Goal: Task Accomplishment & Management: Complete application form

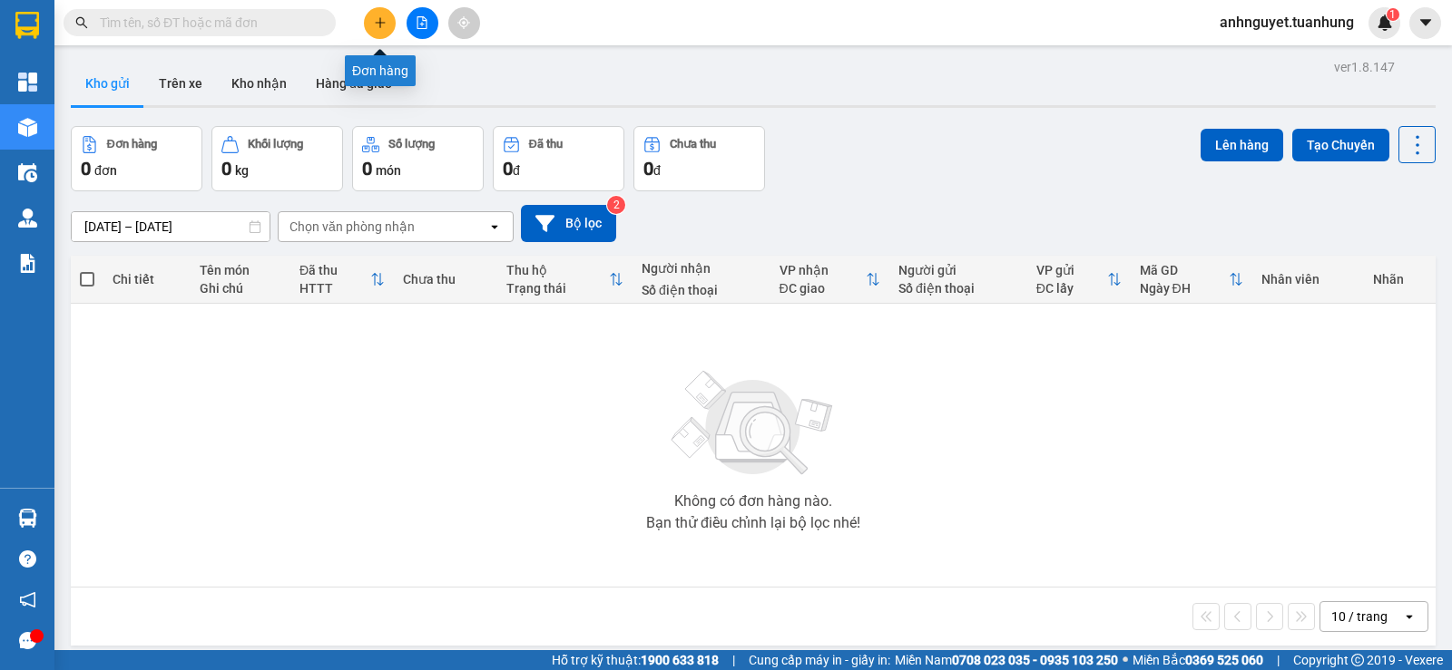
click at [383, 23] on icon "plus" at bounding box center [380, 22] width 10 height 1
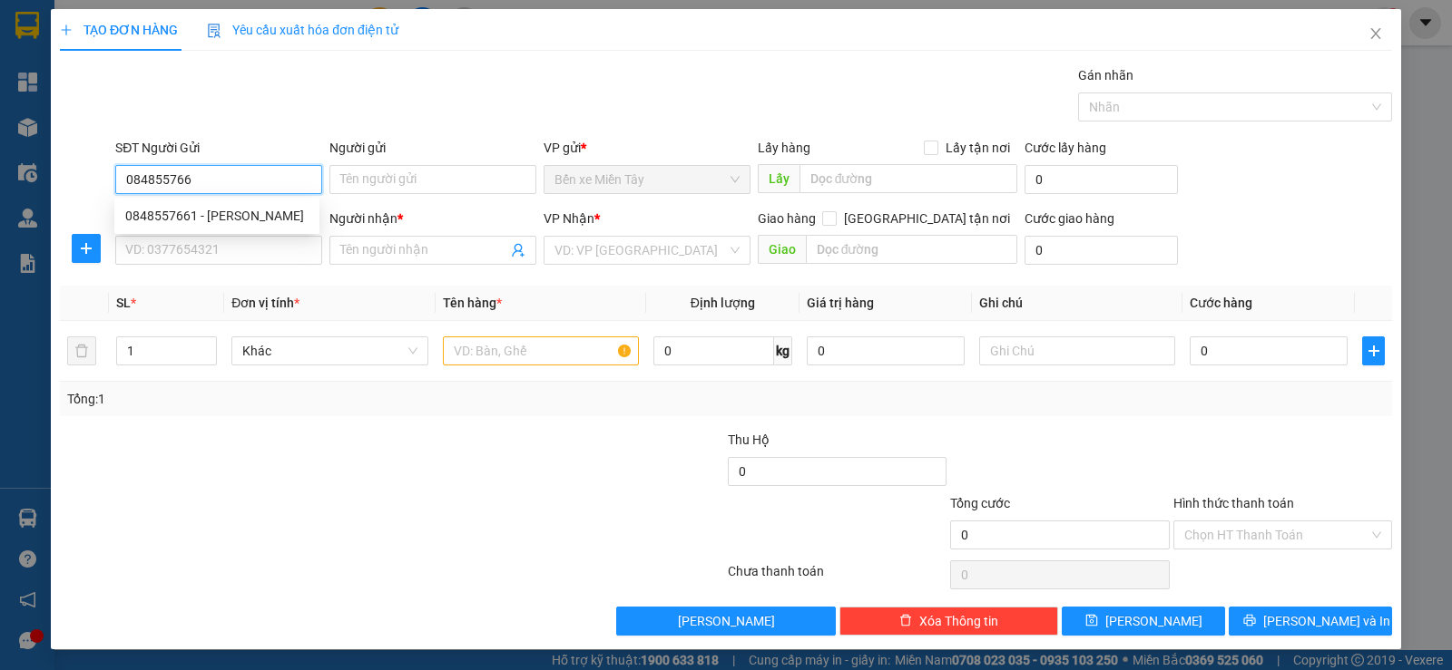
type input "0848557661"
click at [220, 220] on div "0848557661 - [PERSON_NAME]" at bounding box center [216, 216] width 183 height 20
type input "[PERSON_NAME]"
type input "0848557661"
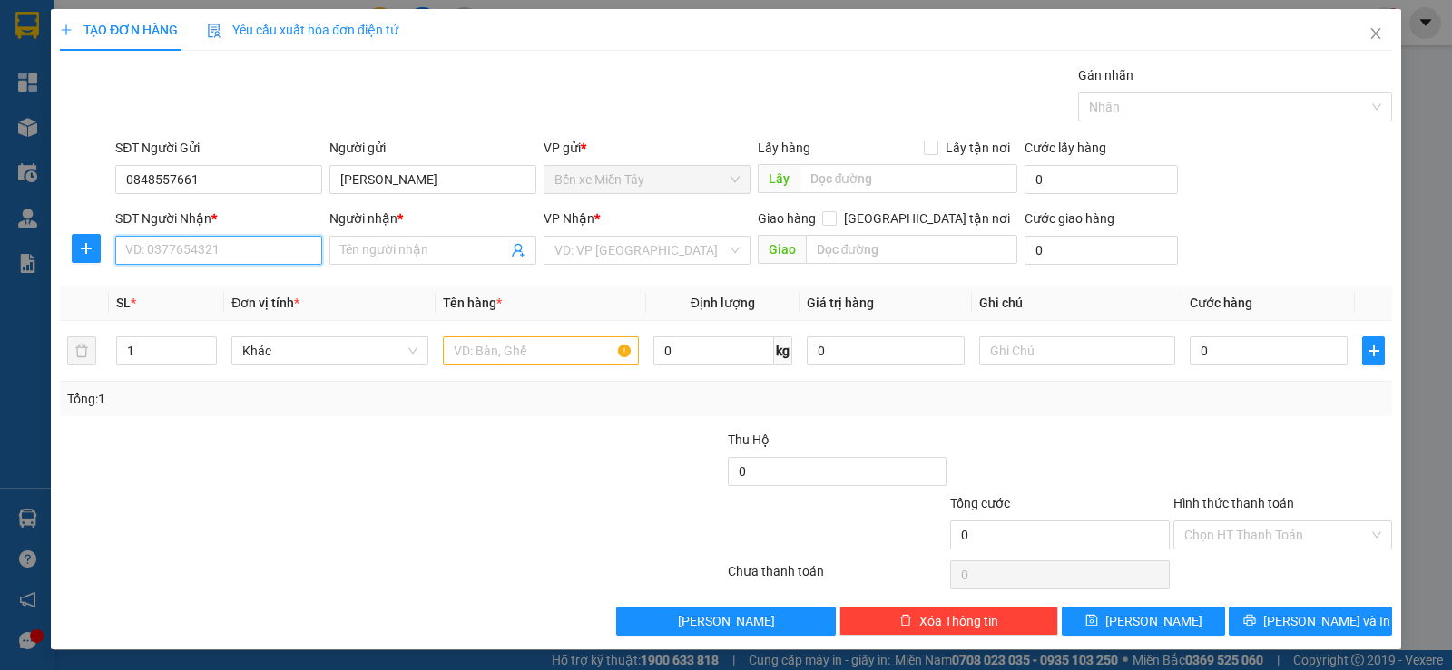
click at [195, 250] on input "SĐT Người Nhận *" at bounding box center [218, 250] width 207 height 29
click at [189, 328] on div "0848557661 - [PERSON_NAME]" at bounding box center [216, 315] width 205 height 29
type input "0848557661"
type input "[PERSON_NAME]"
click at [589, 255] on span "Văn phòng [PERSON_NAME]" at bounding box center [646, 250] width 185 height 27
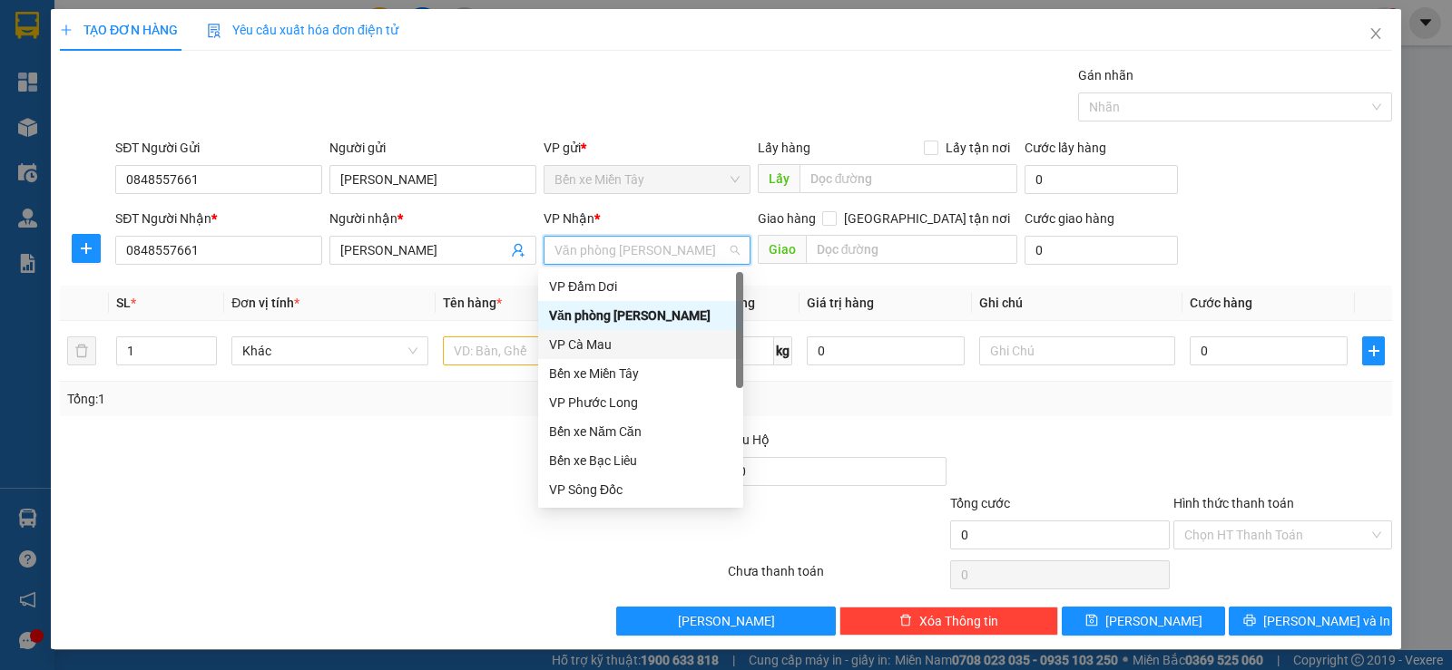
click at [573, 348] on div "VP Cà Mau" at bounding box center [640, 345] width 183 height 20
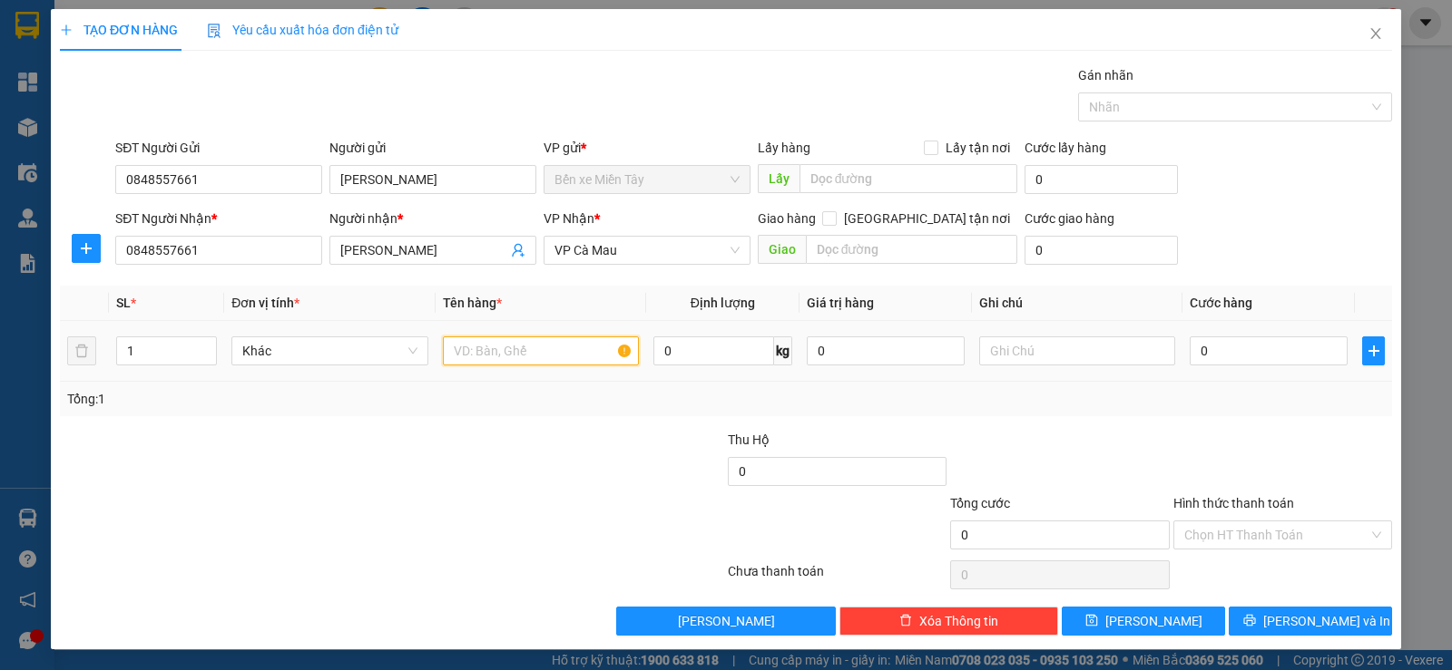
click at [474, 350] on input "text" at bounding box center [541, 351] width 196 height 29
type input "SỐ XE ;"
click at [986, 347] on input "text" at bounding box center [1077, 351] width 196 height 29
type input "KHÁCH ĐI THEO"
click at [1207, 351] on input "0" at bounding box center [1268, 351] width 158 height 29
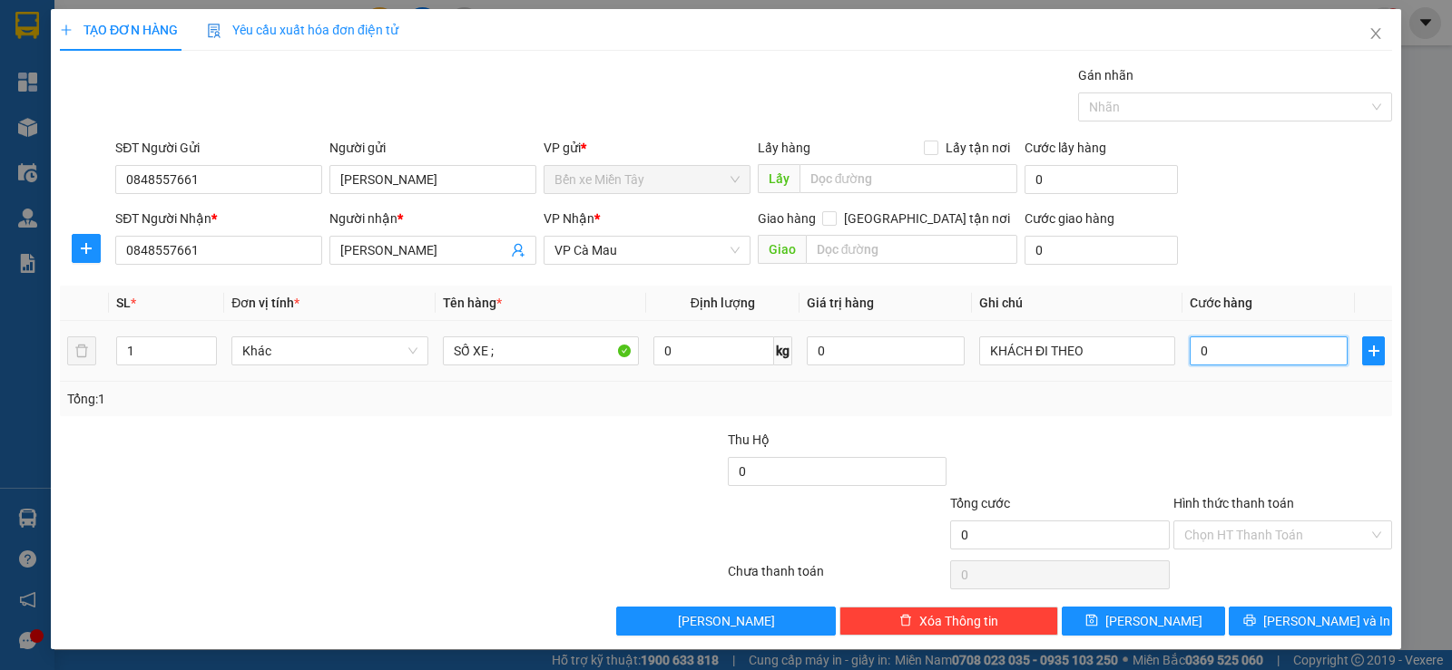
type input "3"
type input "35"
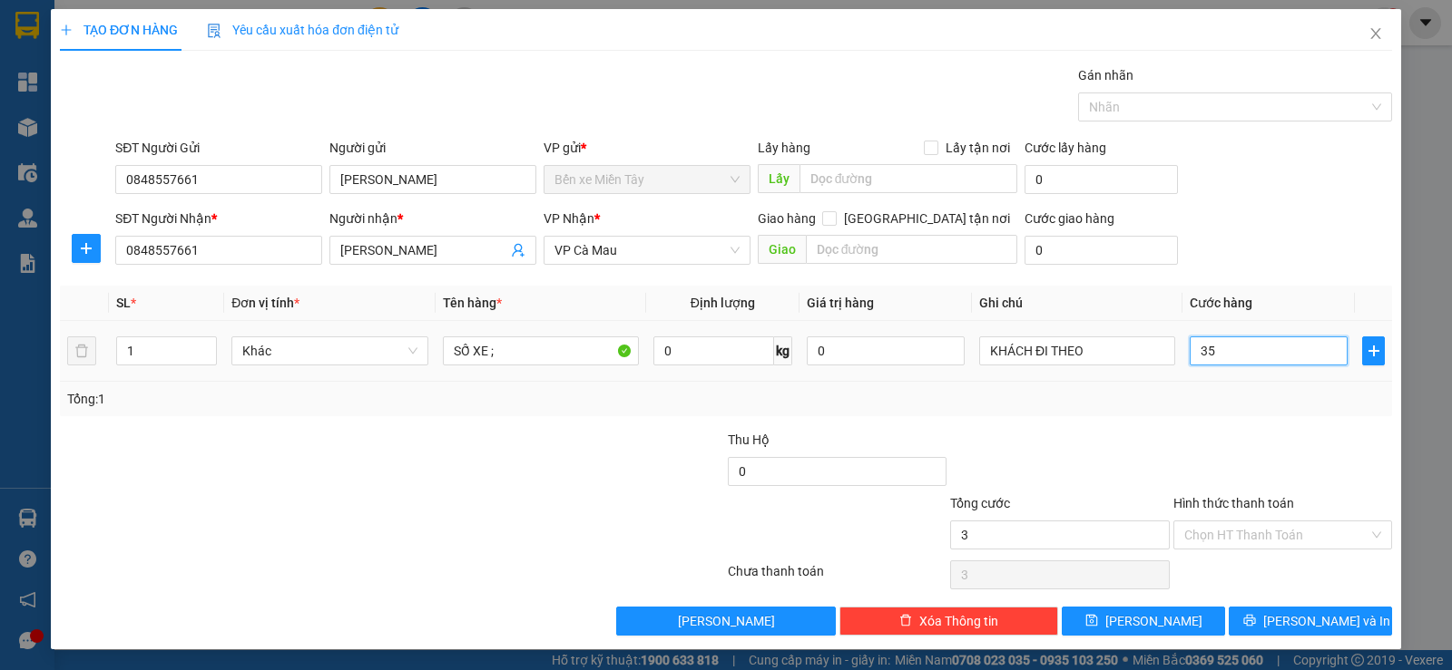
type input "35"
type input "350"
type input "3.500"
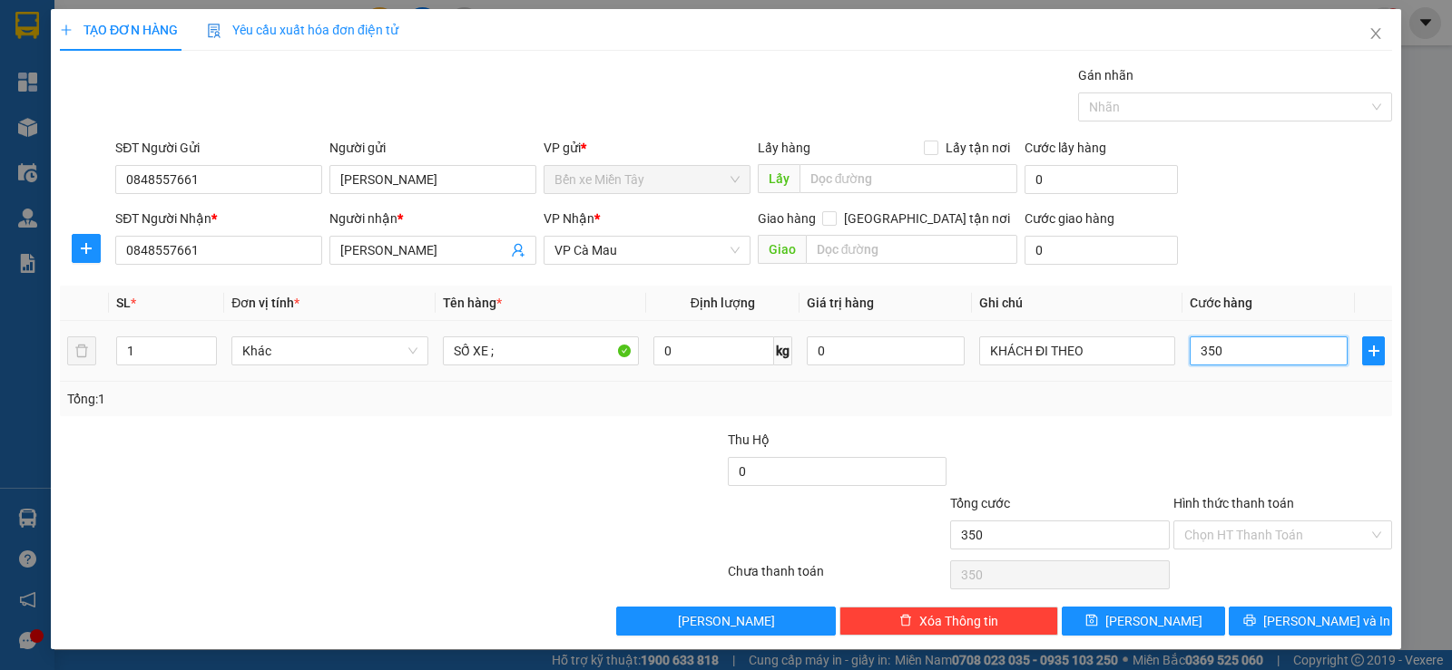
type input "3.500"
type input "35.000"
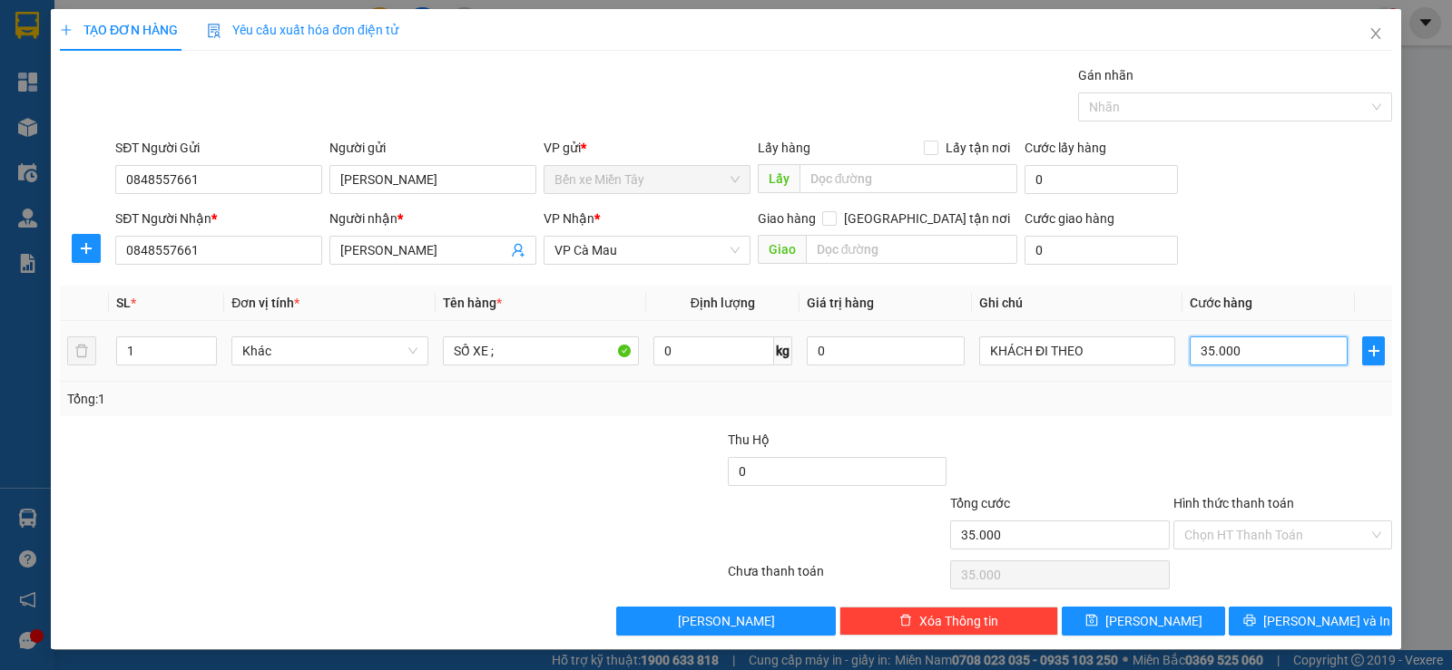
type input "350.000"
type input "3.500.006"
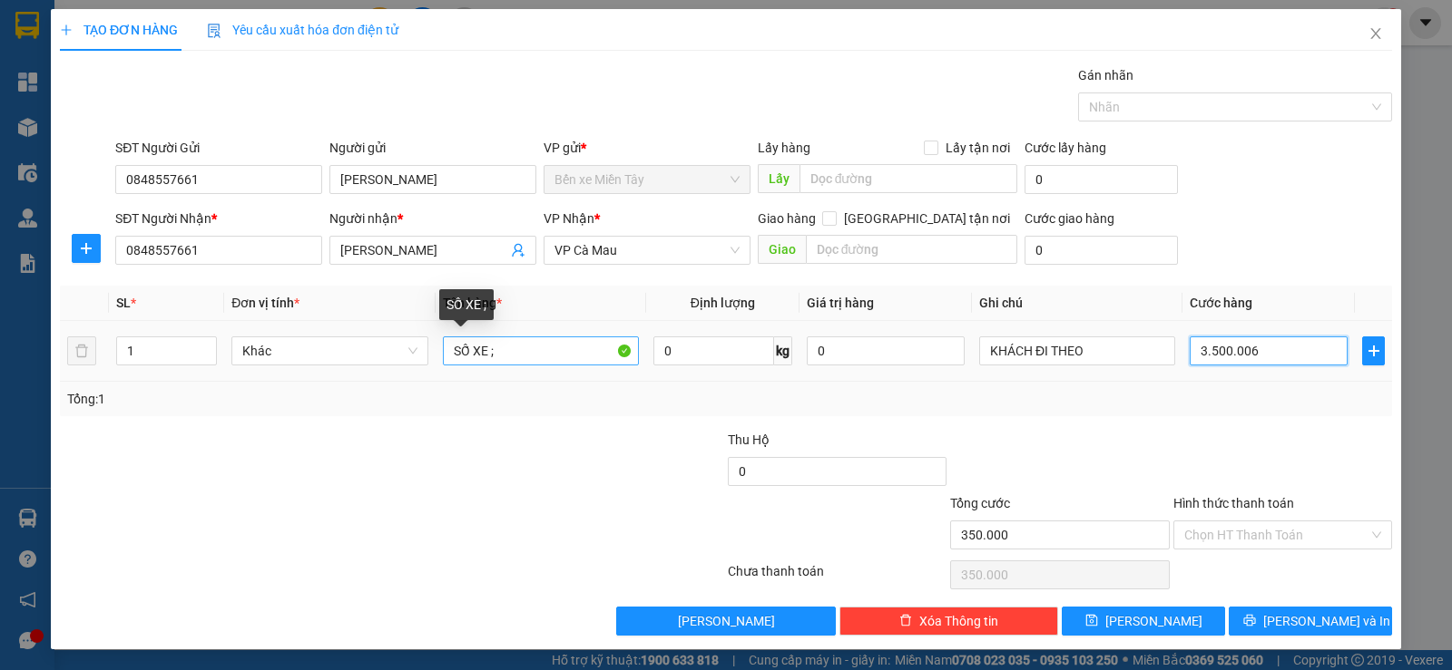
type input "3.500.006"
type input "35.000.069"
type input "35.000.069e"
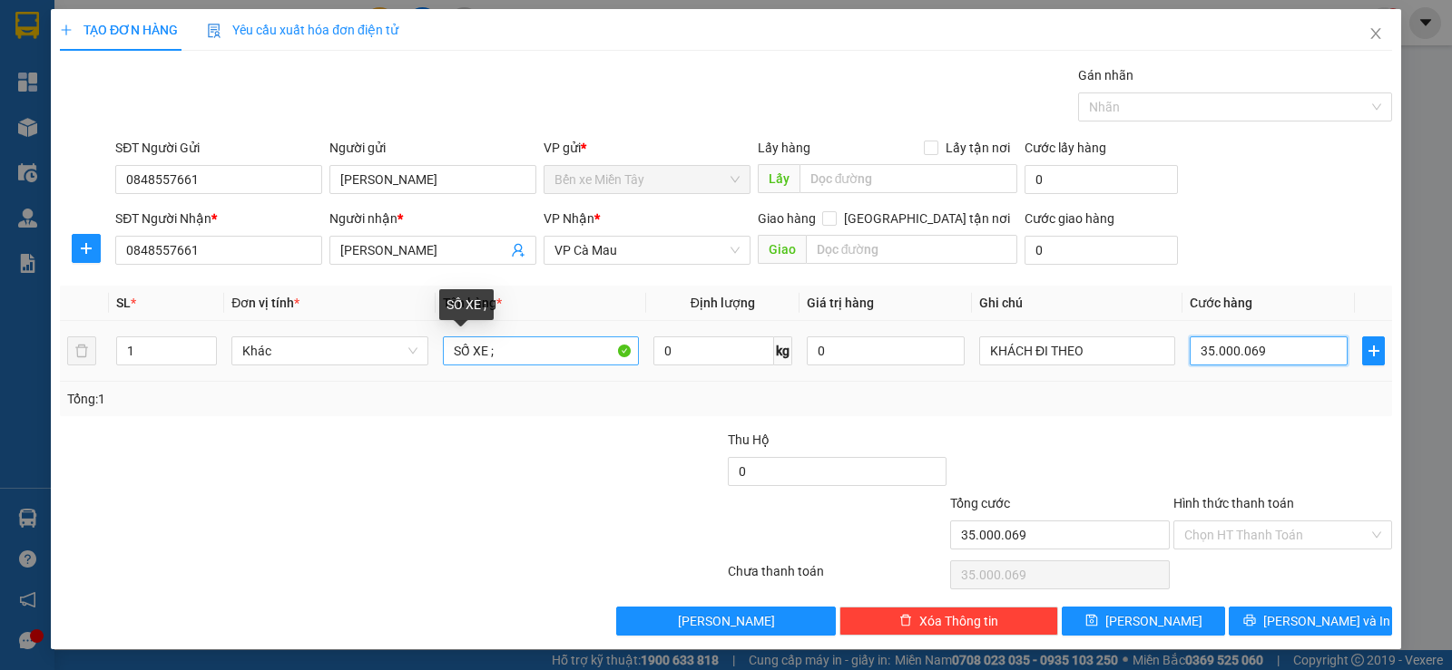
type input "0"
click at [526, 348] on input "SỐ XE ;" at bounding box center [541, 351] width 196 height 29
type input "SỐ XE ; 69E1-15209"
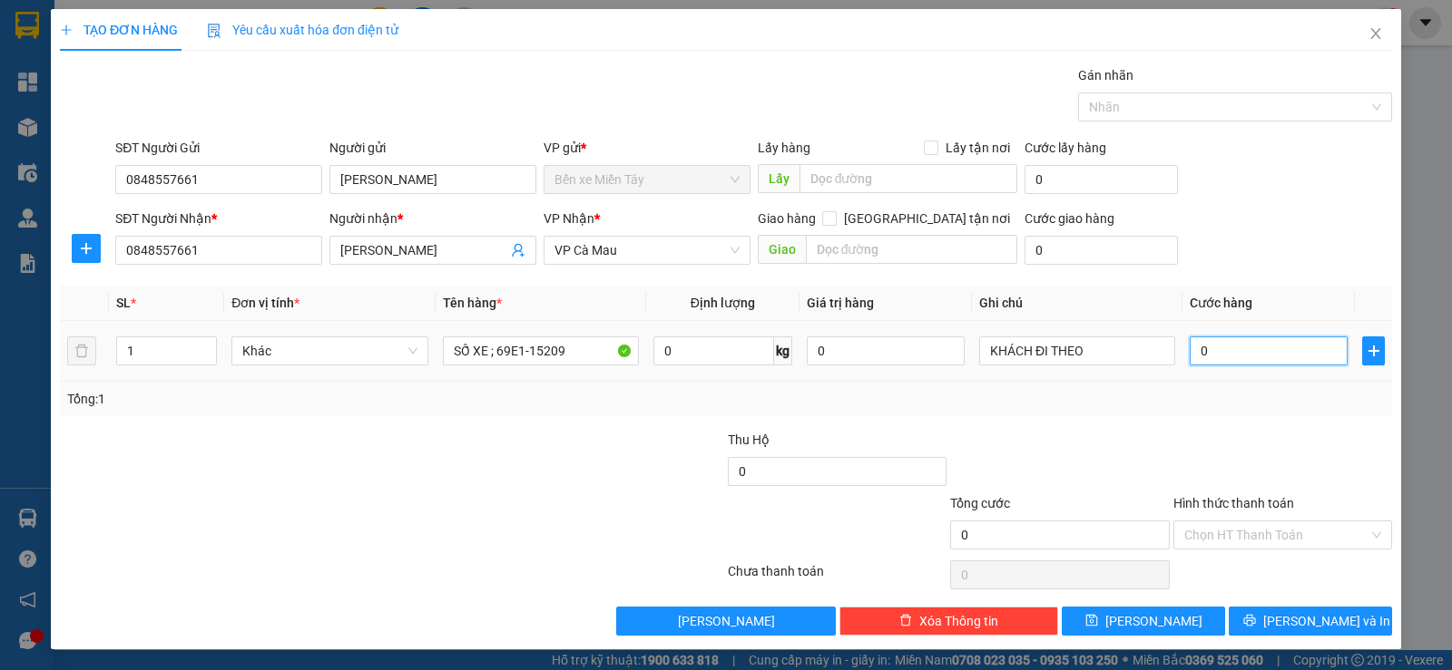
click at [1238, 346] on input "0" at bounding box center [1268, 351] width 158 height 29
type input "3"
type input "35"
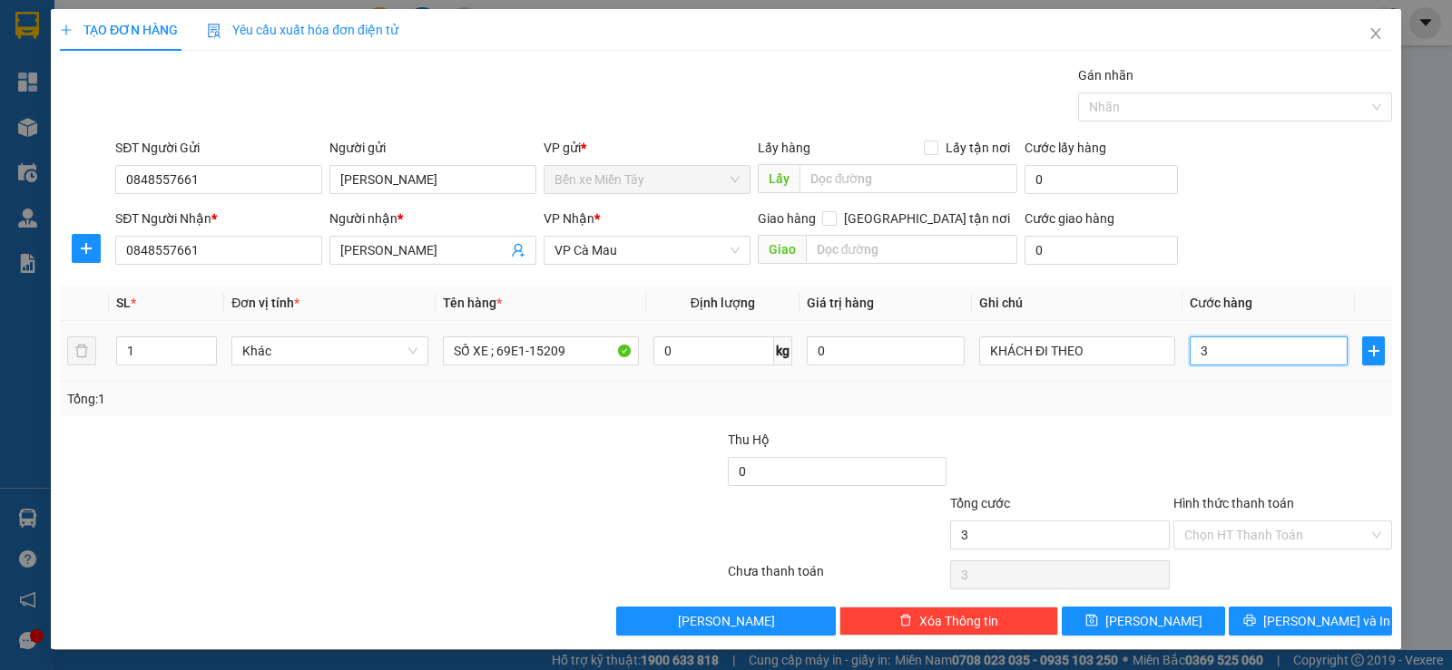
type input "35"
type input "350"
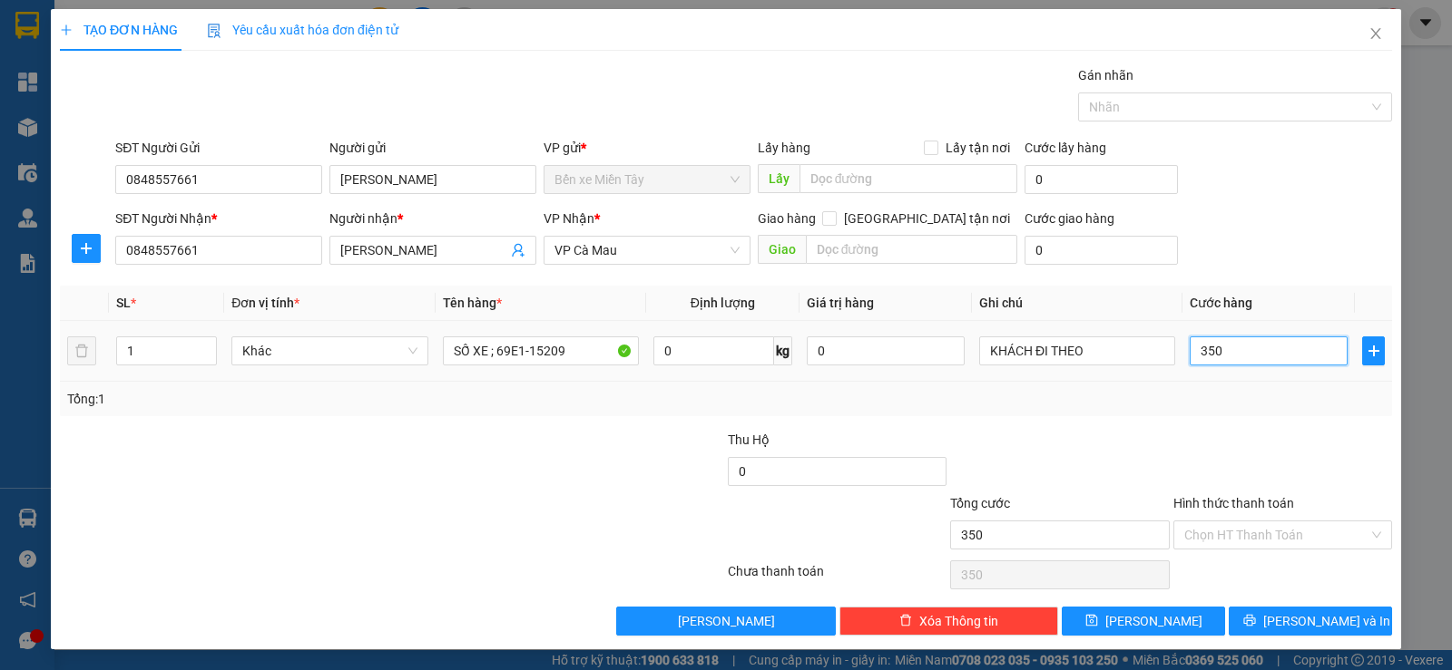
type input "3.500"
type input "35.000"
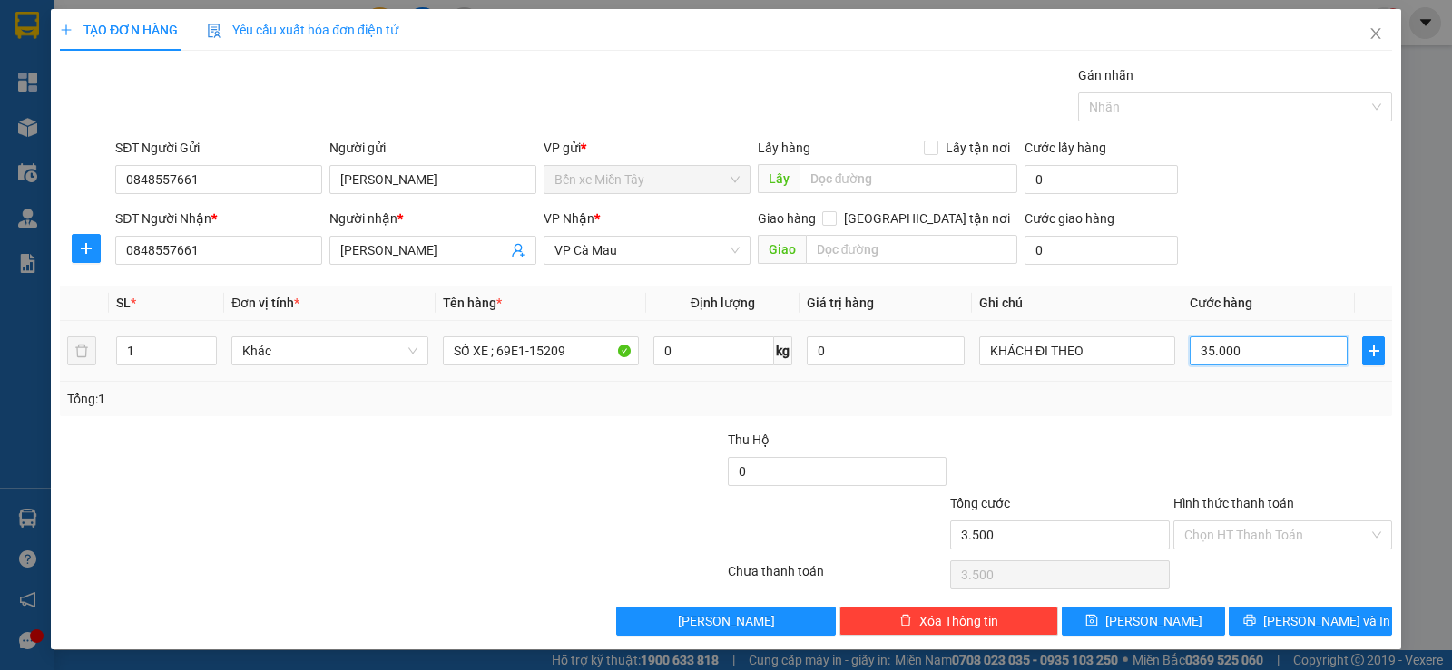
type input "35.000"
type input "350.000"
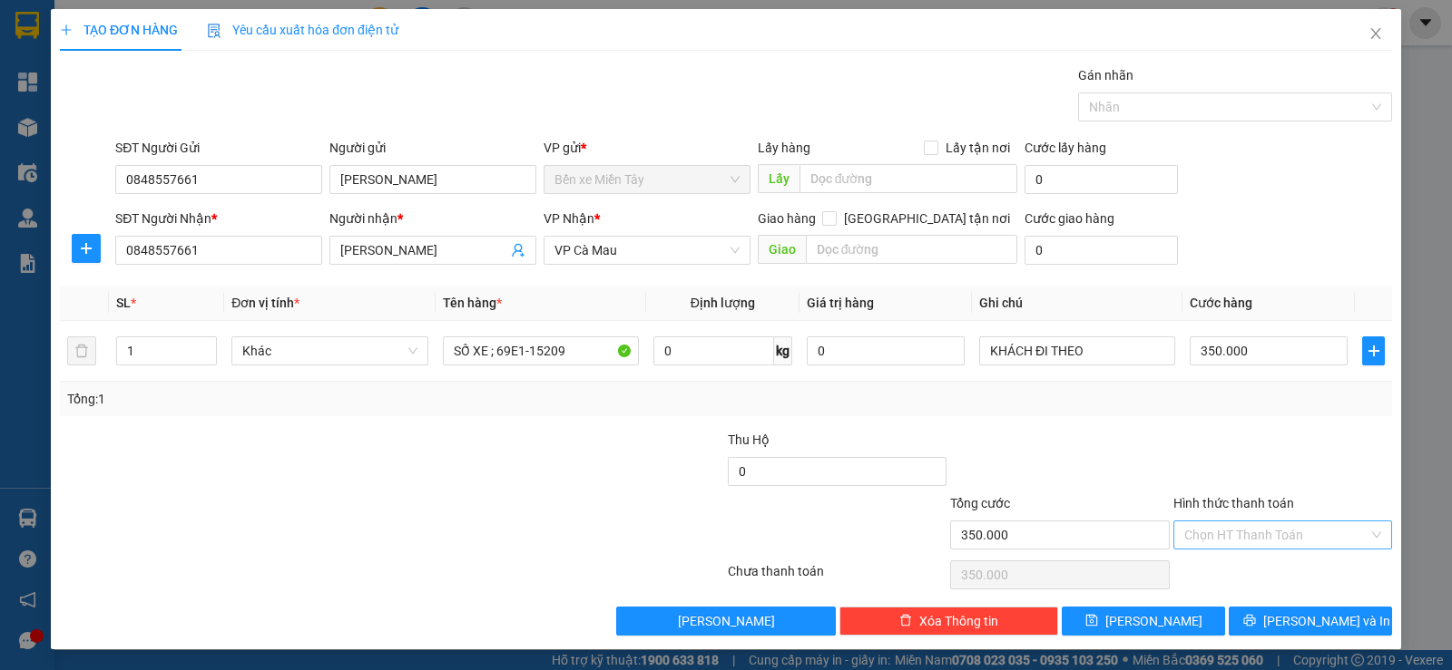
click at [1222, 536] on input "Hình thức thanh toán" at bounding box center [1276, 535] width 184 height 27
click at [1225, 599] on div "Miễn phí" at bounding box center [1270, 601] width 195 height 20
type input "0"
drag, startPoint x: 1265, startPoint y: 530, endPoint x: 1267, endPoint y: 565, distance: 35.4
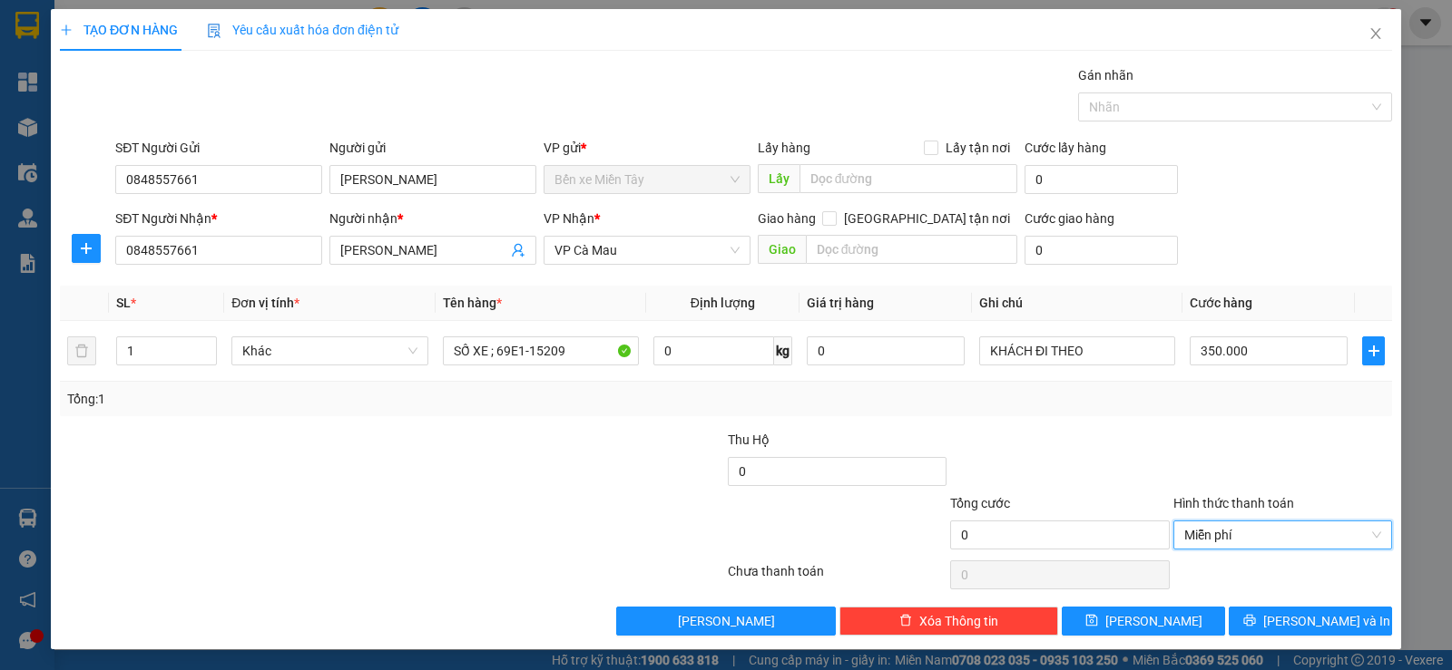
click at [1265, 531] on span "Miễn phí" at bounding box center [1282, 535] width 197 height 27
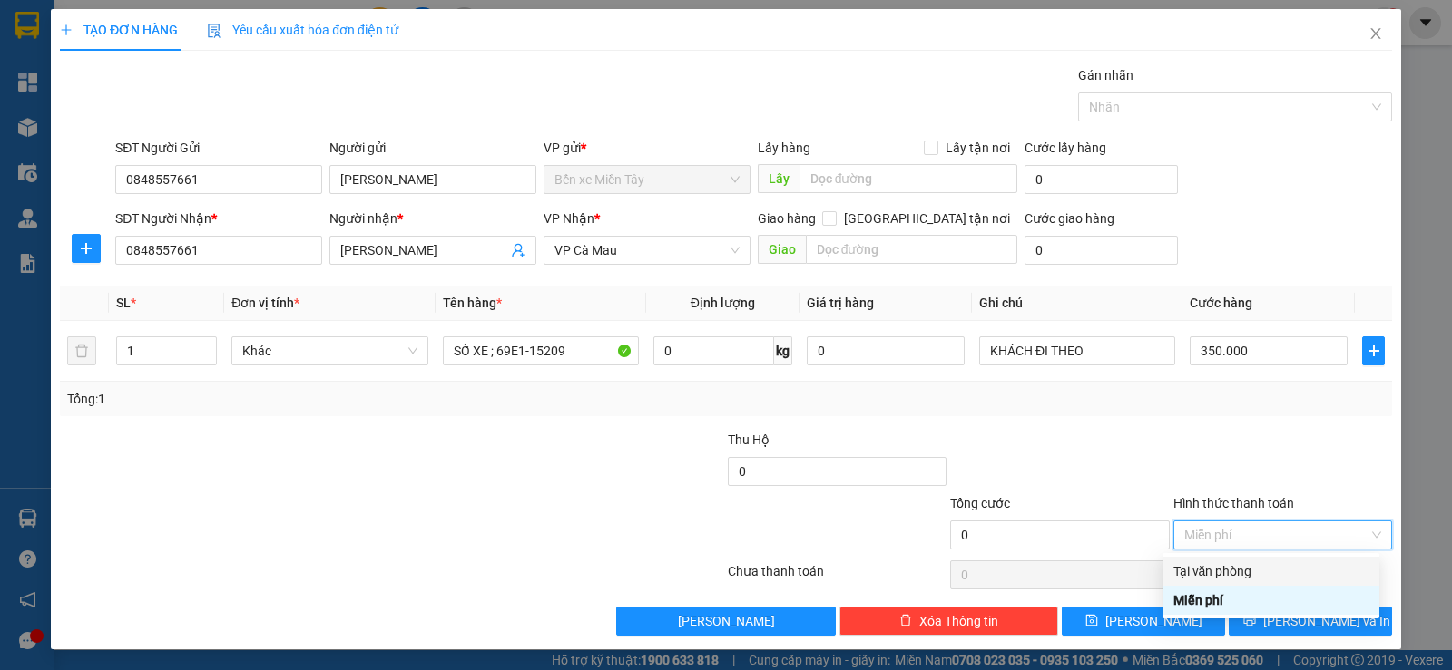
click at [1257, 579] on div "Tại văn phòng" at bounding box center [1270, 572] width 195 height 20
type input "350.000"
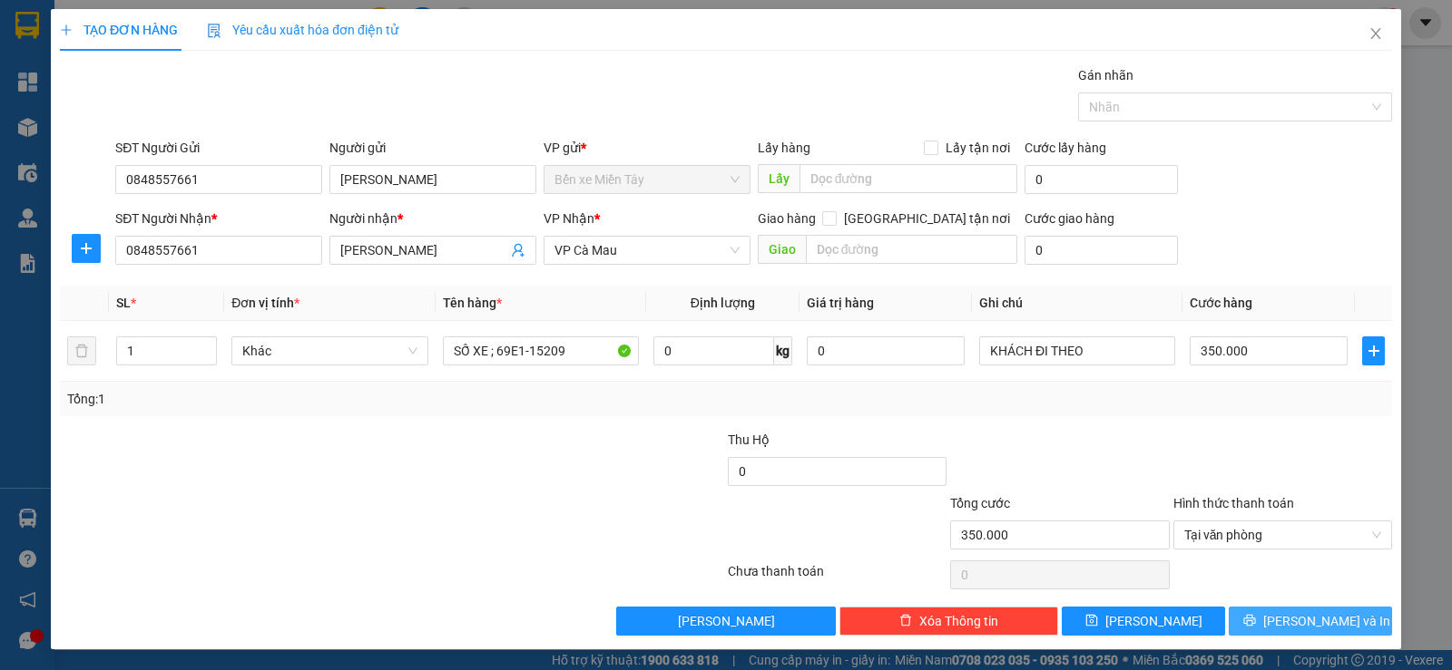
click at [1291, 624] on span "[PERSON_NAME] và In" at bounding box center [1326, 621] width 127 height 20
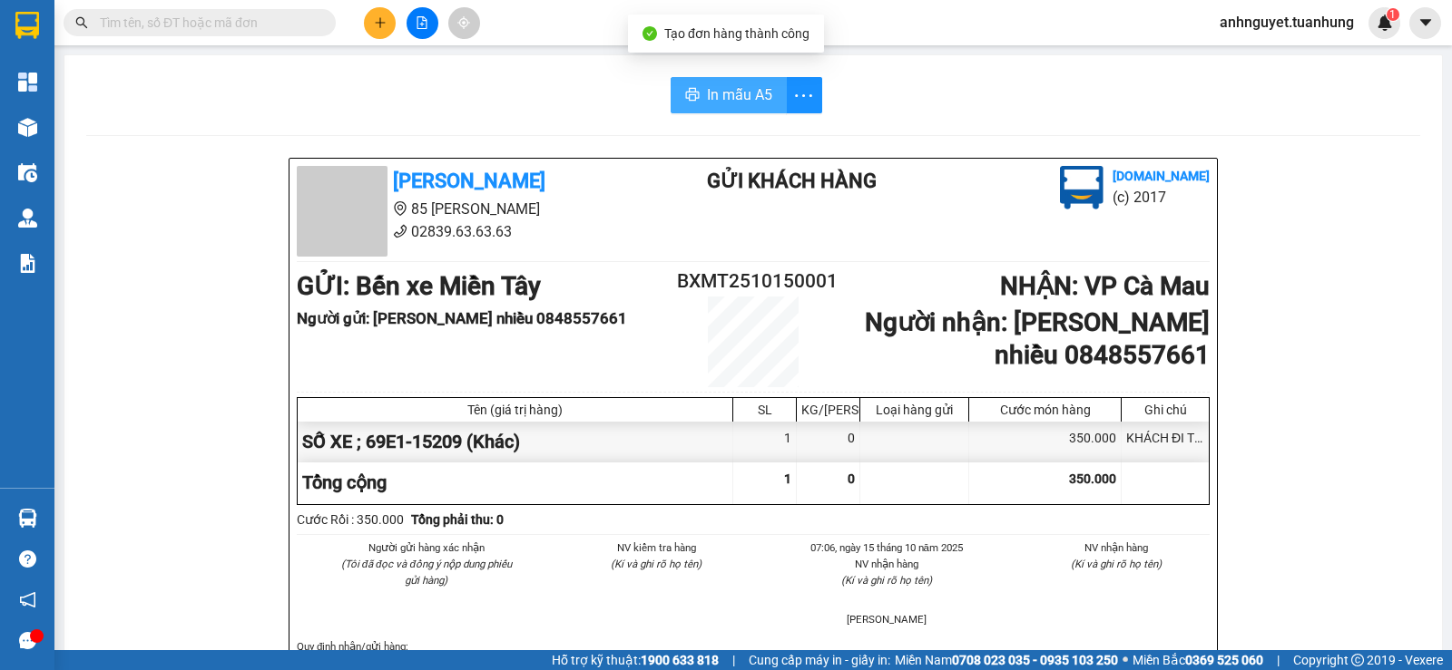
click at [749, 93] on span "In mẫu A5" at bounding box center [739, 94] width 65 height 23
